Goal: Information Seeking & Learning: Learn about a topic

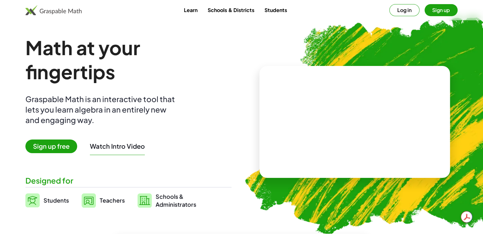
click at [63, 146] on span "Sign up free" at bounding box center [51, 147] width 52 height 14
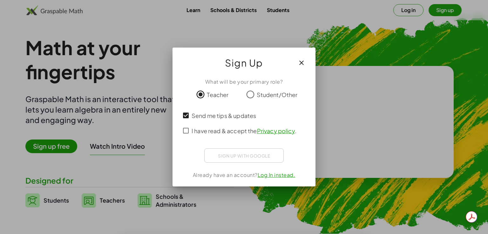
click at [217, 130] on span "I have read & accept the Privacy policy ." at bounding box center [243, 131] width 105 height 9
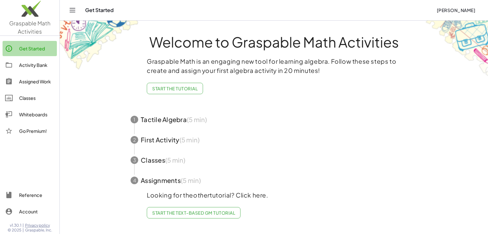
click at [29, 50] on div "Get Started" at bounding box center [36, 49] width 35 height 8
click at [73, 13] on icon "Toggle navigation" at bounding box center [73, 10] width 8 height 8
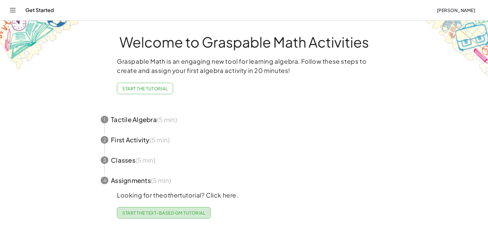
click at [194, 212] on span "Start the Text-based GM Tutorial" at bounding box center [163, 213] width 83 height 6
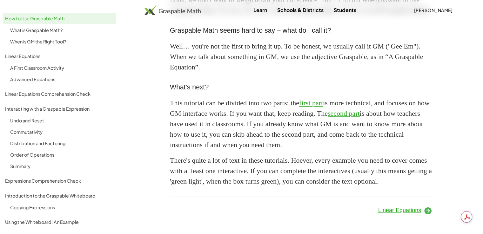
scroll to position [581, 0]
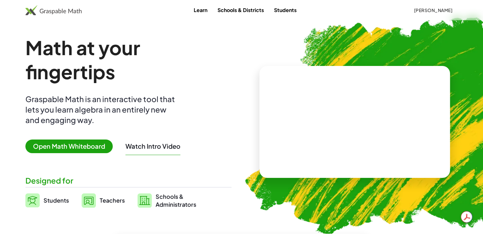
click at [84, 146] on span "Open Math Whiteboard" at bounding box center [68, 147] width 87 height 14
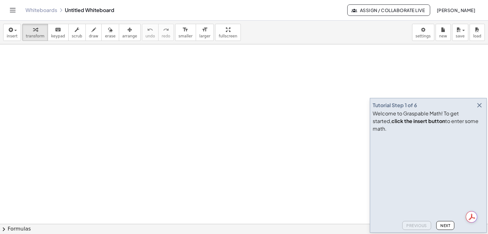
click at [444, 223] on span "Next" at bounding box center [445, 225] width 10 height 5
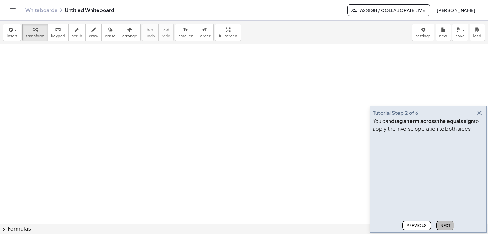
click at [444, 223] on span "Next" at bounding box center [445, 225] width 10 height 5
click at [446, 225] on span "Next" at bounding box center [445, 225] width 10 height 5
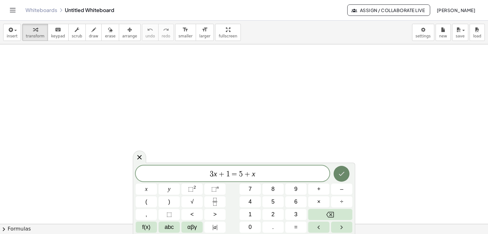
click at [336, 175] on button "Done" at bounding box center [341, 174] width 16 height 16
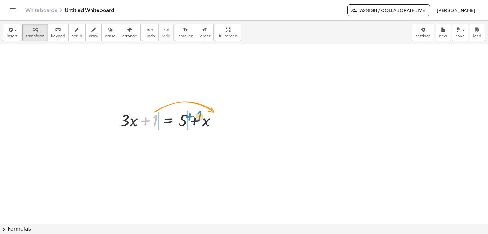
drag, startPoint x: 149, startPoint y: 119, endPoint x: 188, endPoint y: 117, distance: 39.1
click at [188, 117] on div at bounding box center [170, 120] width 107 height 22
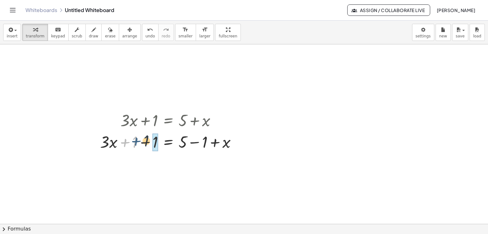
drag, startPoint x: 130, startPoint y: 143, endPoint x: 141, endPoint y: 142, distance: 11.8
click at [141, 142] on div at bounding box center [171, 142] width 148 height 22
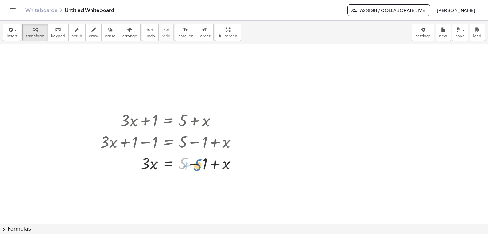
drag, startPoint x: 186, startPoint y: 164, endPoint x: 202, endPoint y: 166, distance: 15.7
click at [202, 166] on div at bounding box center [171, 163] width 148 height 22
drag, startPoint x: 181, startPoint y: 166, endPoint x: 201, endPoint y: 170, distance: 20.4
click at [201, 170] on div at bounding box center [171, 163] width 148 height 22
drag, startPoint x: 204, startPoint y: 186, endPoint x: 150, endPoint y: 184, distance: 55.0
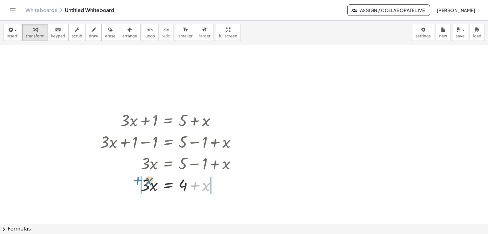
click at [150, 184] on div at bounding box center [171, 185] width 148 height 22
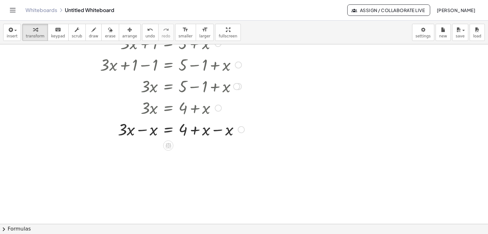
scroll to position [79, 0]
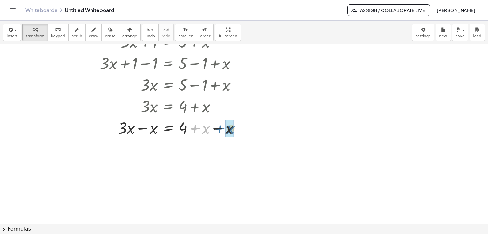
drag, startPoint x: 203, startPoint y: 130, endPoint x: 228, endPoint y: 130, distance: 25.4
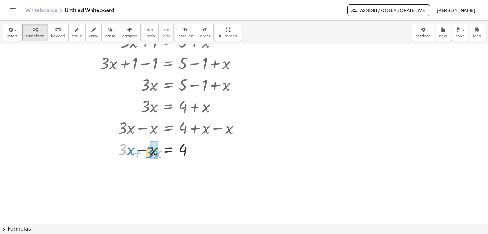
drag, startPoint x: 120, startPoint y: 153, endPoint x: 149, endPoint y: 156, distance: 28.4
click at [149, 156] on div at bounding box center [172, 149] width 150 height 22
drag, startPoint x: 145, startPoint y: 176, endPoint x: 186, endPoint y: 176, distance: 41.3
click at [186, 176] on div at bounding box center [172, 171] width 150 height 22
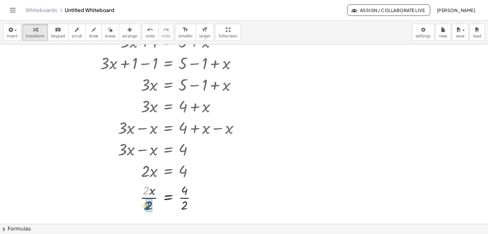
drag, startPoint x: 145, startPoint y: 193, endPoint x: 146, endPoint y: 209, distance: 15.9
drag, startPoint x: 184, startPoint y: 191, endPoint x: 184, endPoint y: 208, distance: 17.5
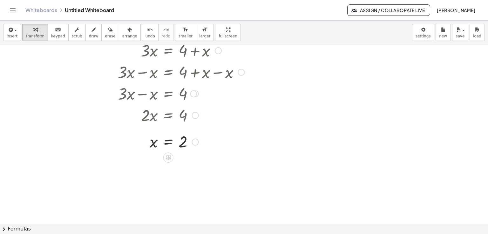
scroll to position [141, 0]
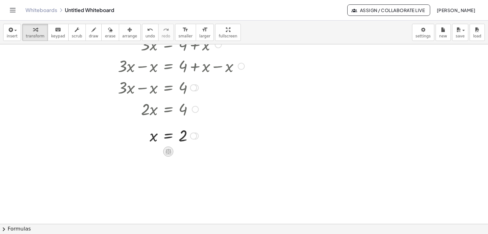
click at [169, 150] on icon at bounding box center [168, 151] width 6 height 5
click at [207, 177] on div at bounding box center [244, 104] width 488 height 401
click at [10, 10] on icon "Toggle navigation" at bounding box center [13, 10] width 8 height 8
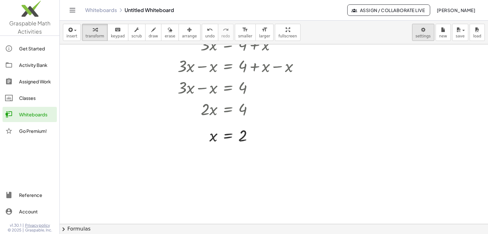
click at [427, 38] on body "Graspable Math Activities Get Started Activity Bank Assigned Work Classes White…" at bounding box center [244, 117] width 488 height 234
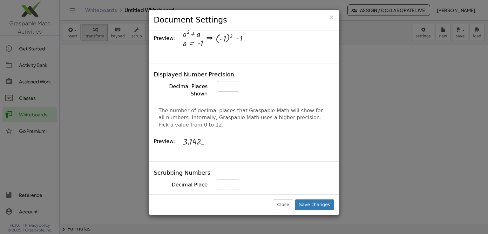
scroll to position [242, 0]
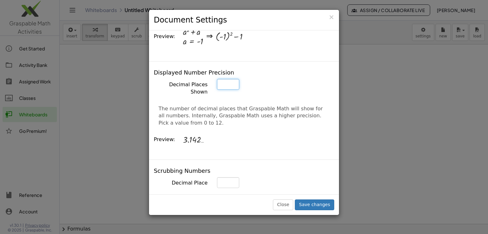
type input "*"
click at [230, 79] on input "*" at bounding box center [228, 84] width 22 height 11
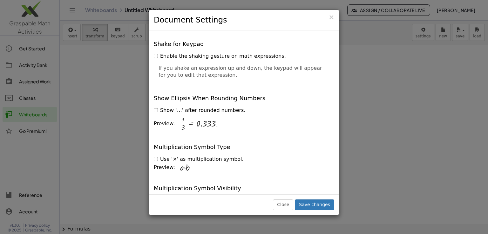
scroll to position [1529, 0]
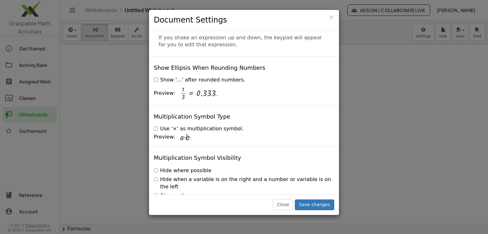
click at [115, 137] on div "× Document Settings These settings are saved with the document you are currentl…" at bounding box center [244, 117] width 488 height 234
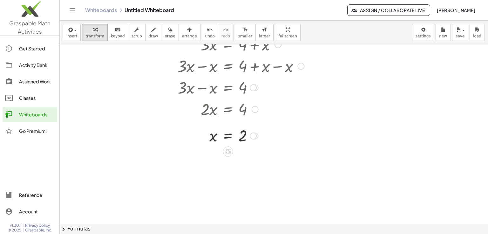
click at [180, 93] on div at bounding box center [220, 88] width 174 height 22
